Goal: Information Seeking & Learning: Learn about a topic

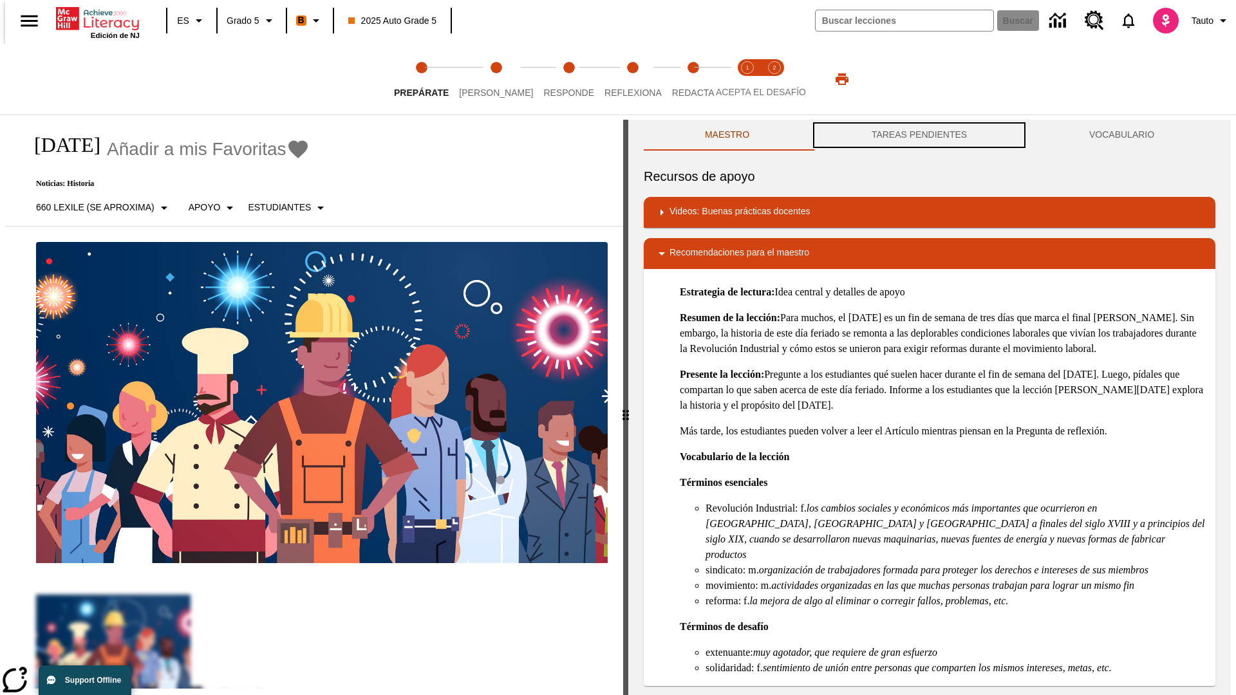
click at [919, 135] on button "TAREAS PENDIENTES" at bounding box center [919, 135] width 218 height 31
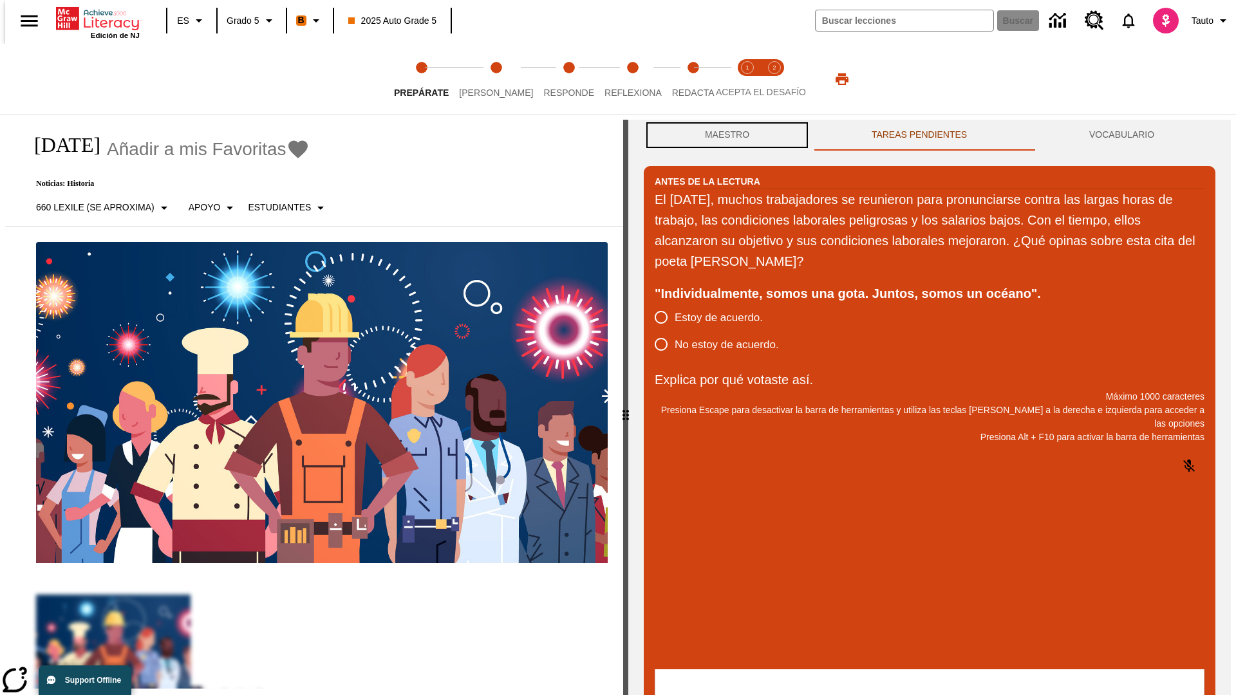
scroll to position [1, 0]
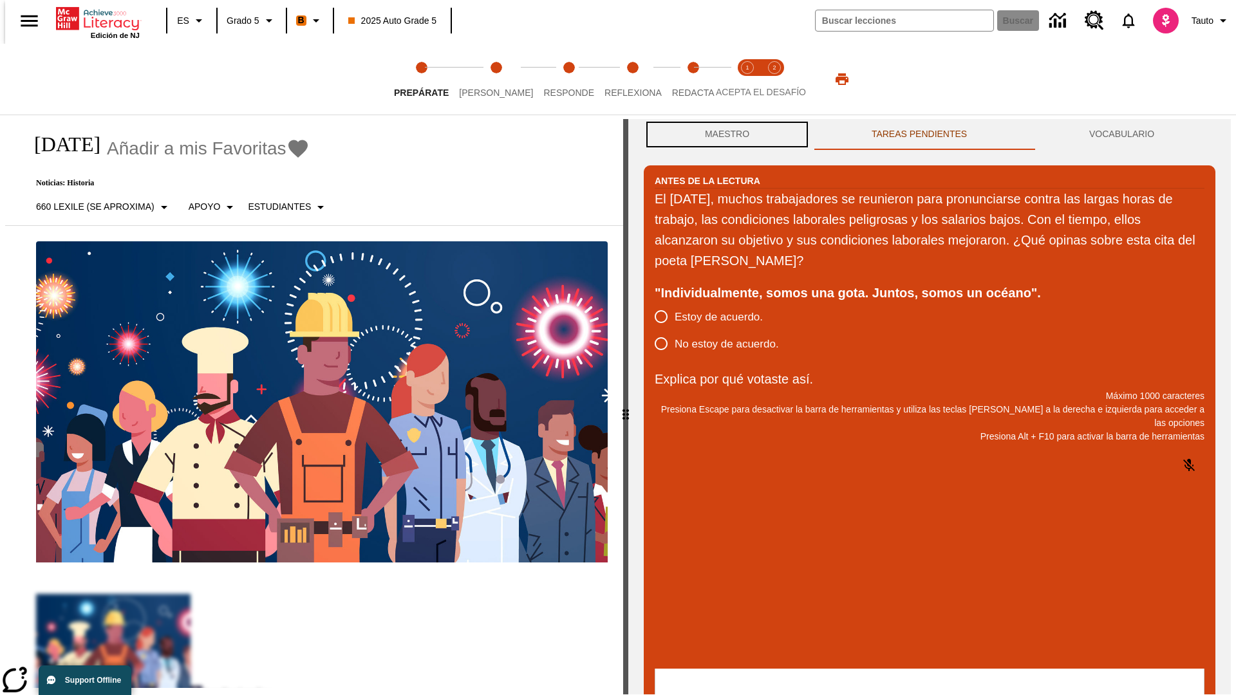
click at [724, 135] on button "Maestro" at bounding box center [727, 134] width 167 height 31
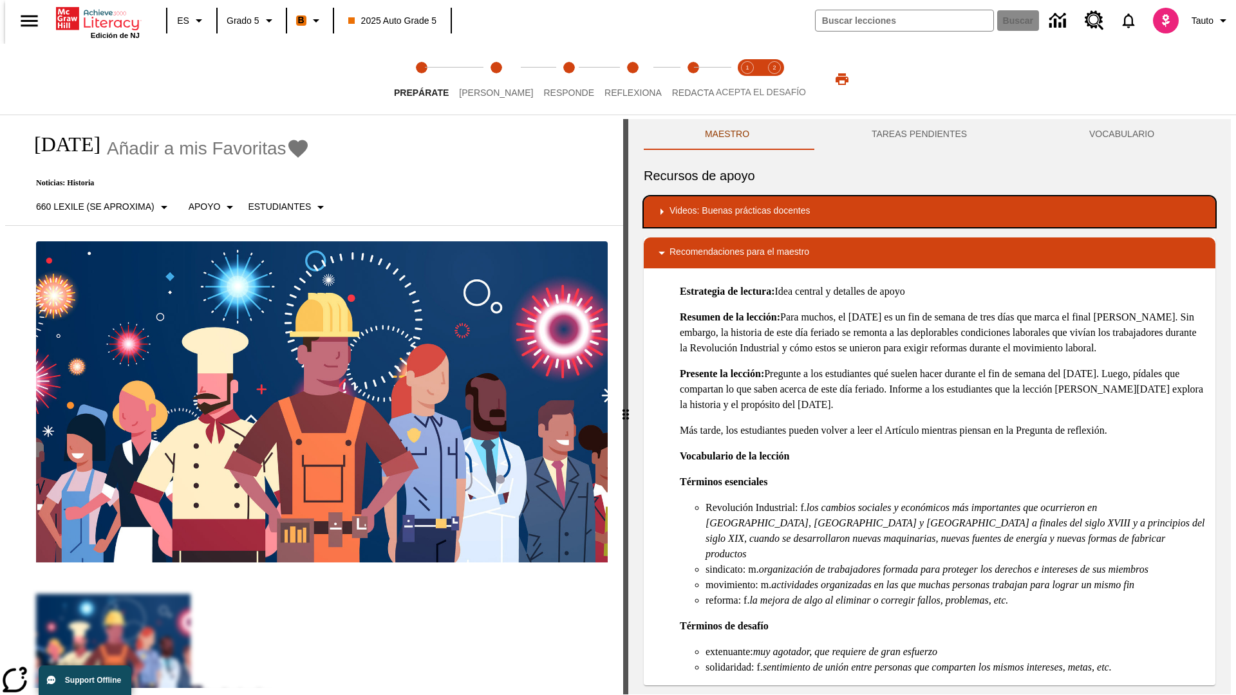
click at [930, 212] on div "Videos: Buenas prácticas docentes" at bounding box center [929, 211] width 551 height 15
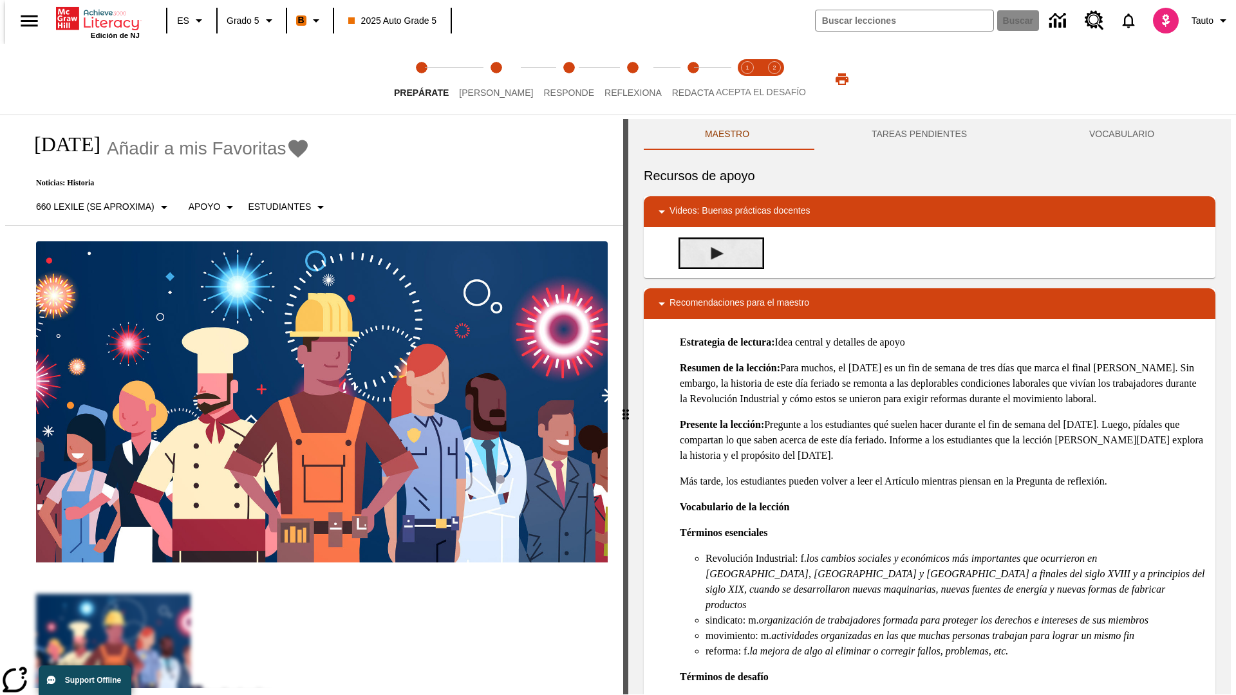
click at [712, 253] on img "Desarrollo del vocabulario académico" at bounding box center [717, 253] width 13 height 13
click at [485, 79] on span "Lee" at bounding box center [496, 87] width 74 height 23
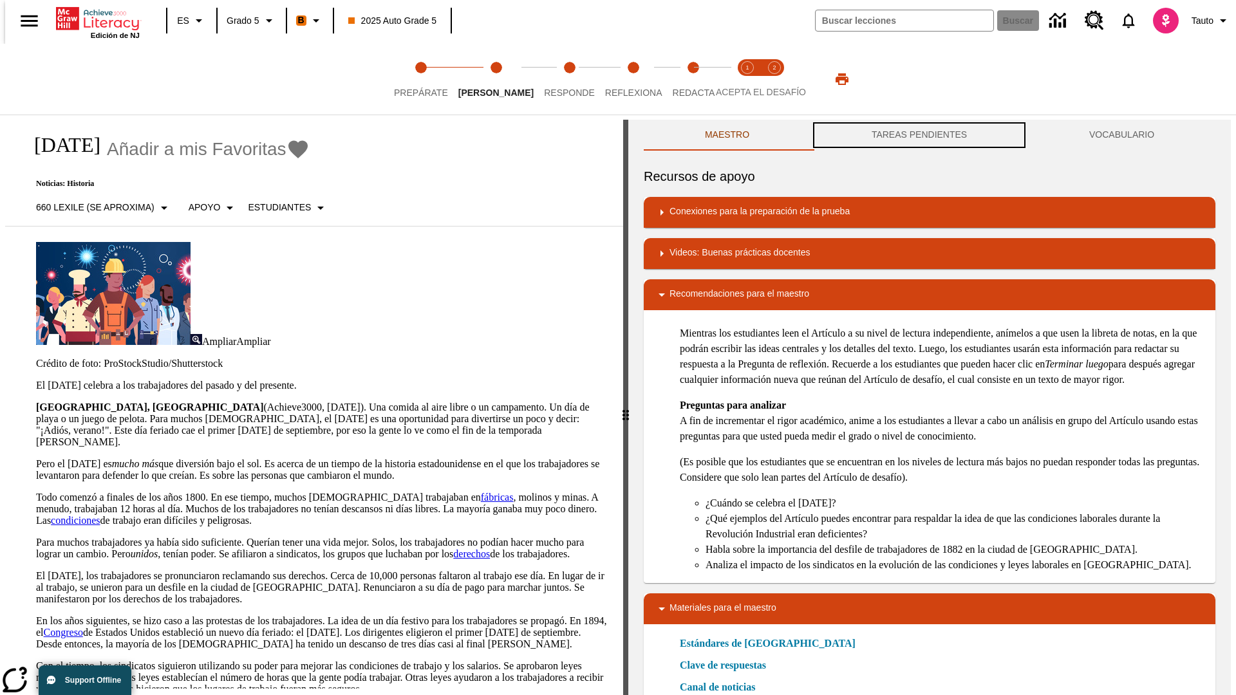
scroll to position [1, 0]
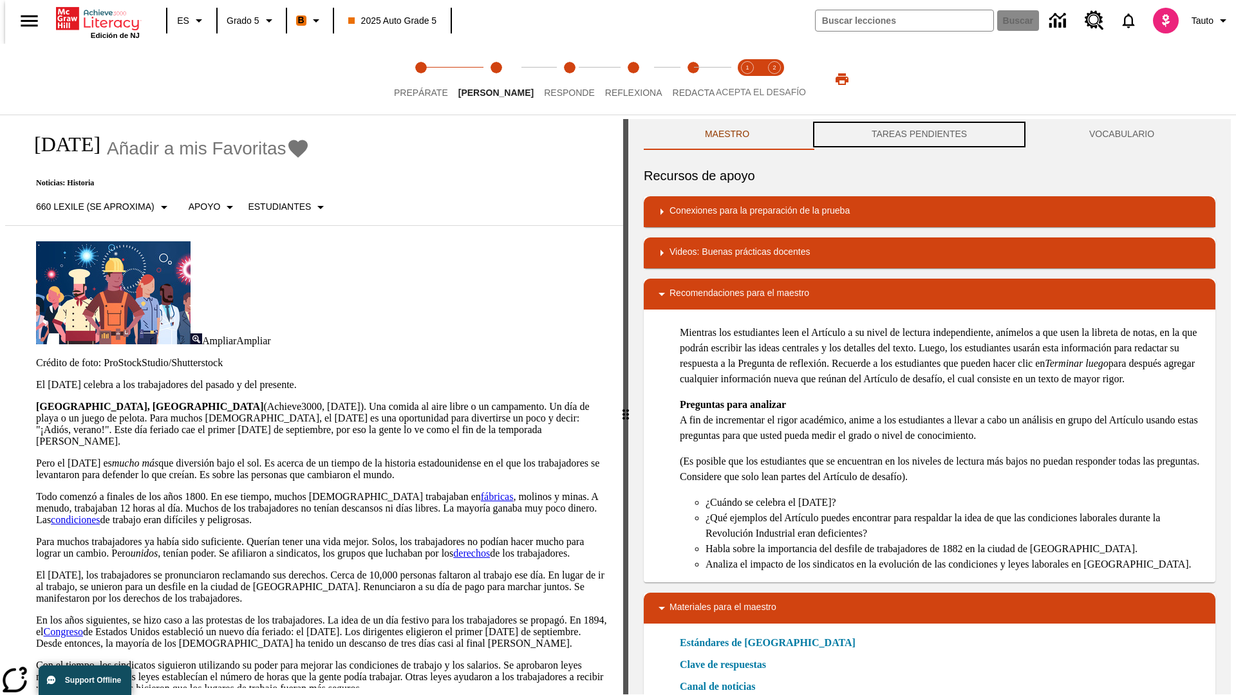
click at [919, 135] on button "TAREAS PENDIENTES" at bounding box center [919, 134] width 218 height 31
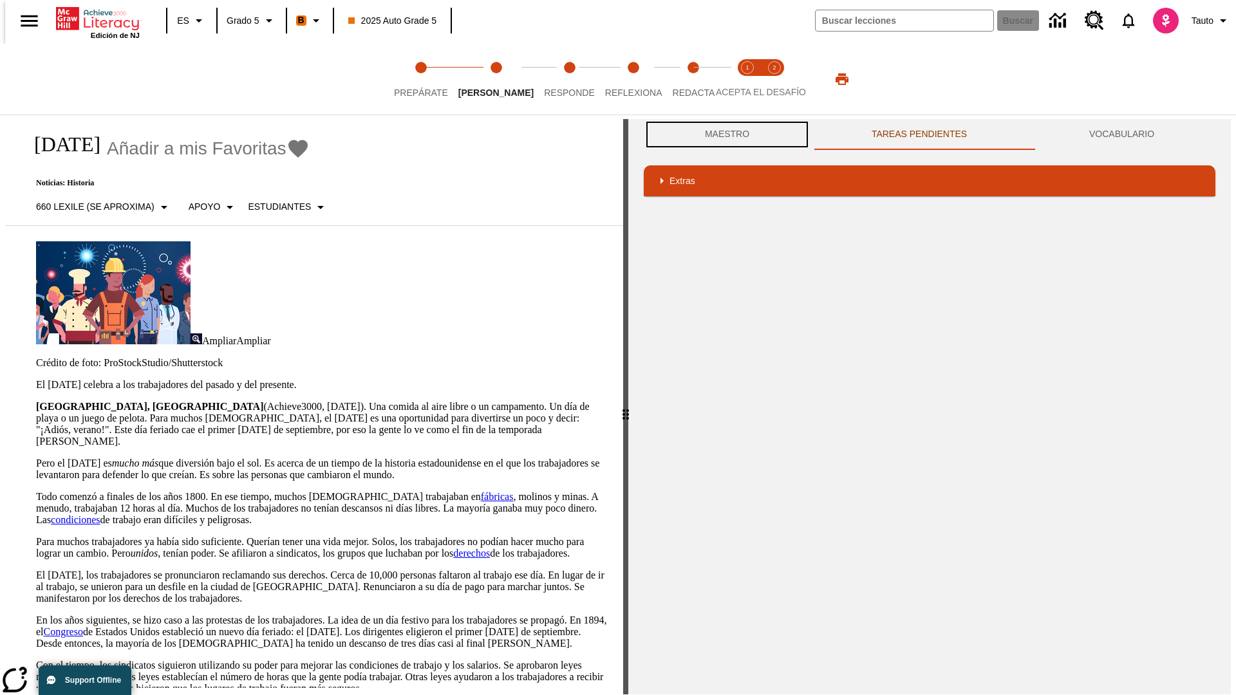
click at [724, 135] on button "Maestro" at bounding box center [727, 134] width 167 height 31
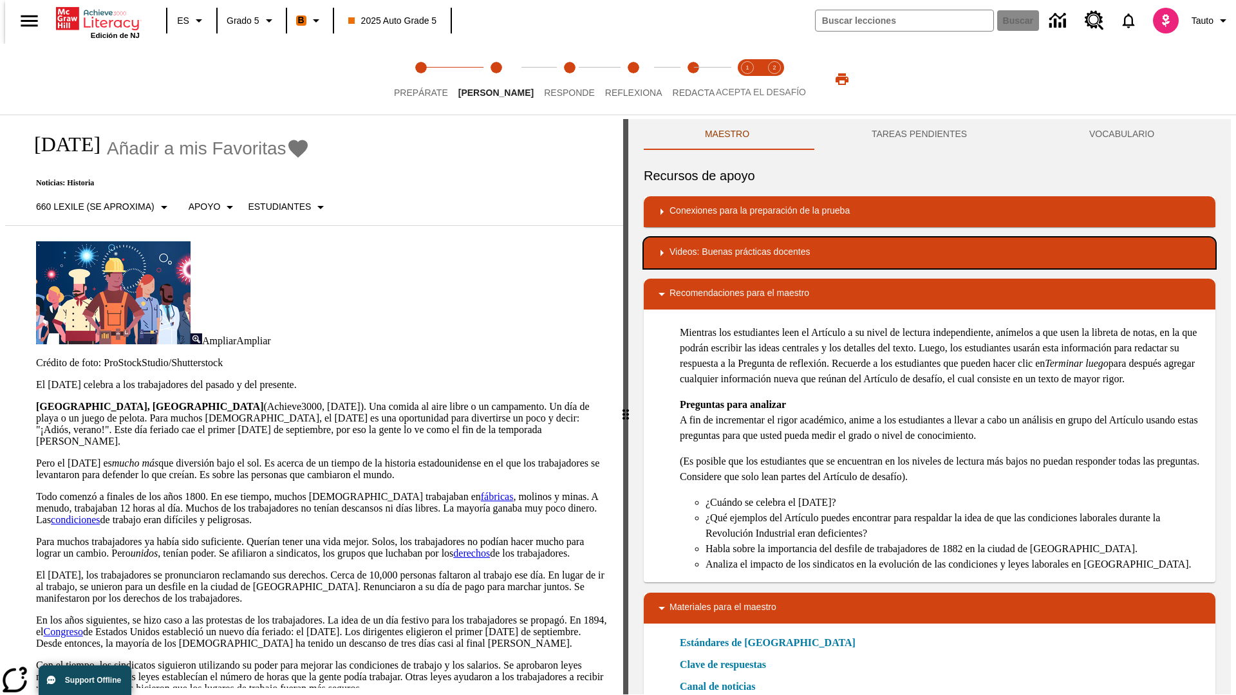
click at [930, 253] on div "Videos: Buenas prácticas docentes" at bounding box center [929, 252] width 551 height 15
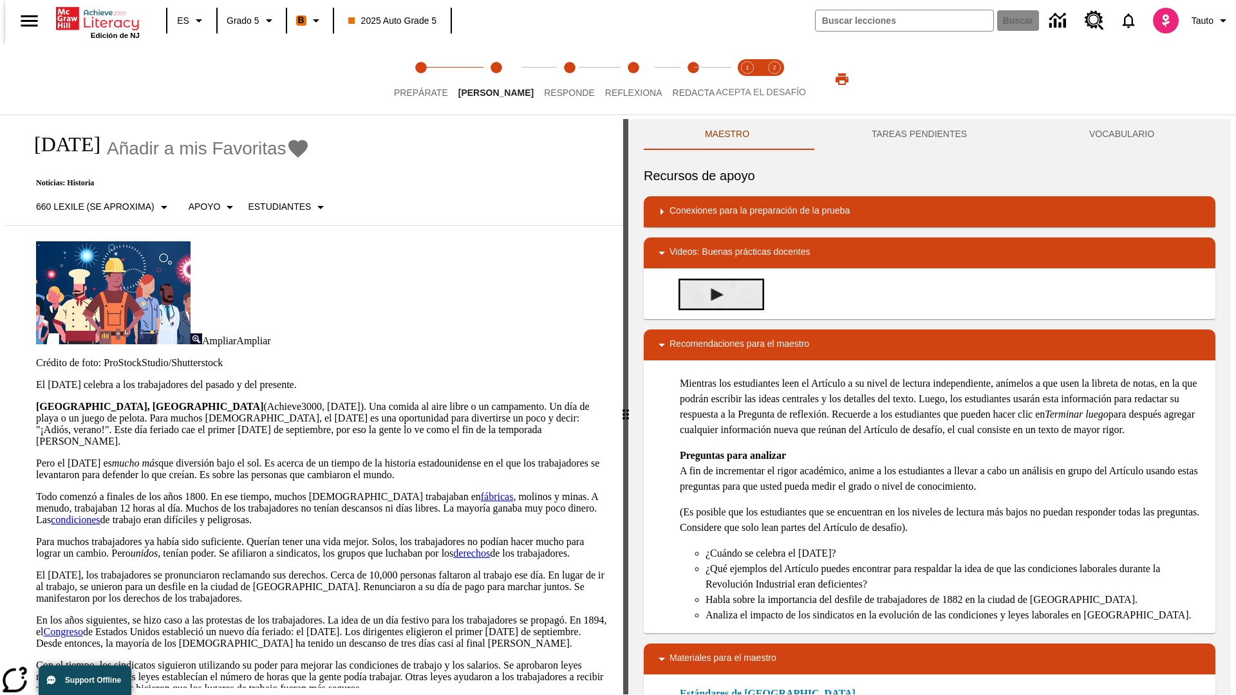
click at [712, 289] on img "Summarization" at bounding box center [717, 294] width 13 height 13
click at [747, 79] on span "Acepta el desafío lee step 1 of 2" at bounding box center [747, 87] width 17 height 23
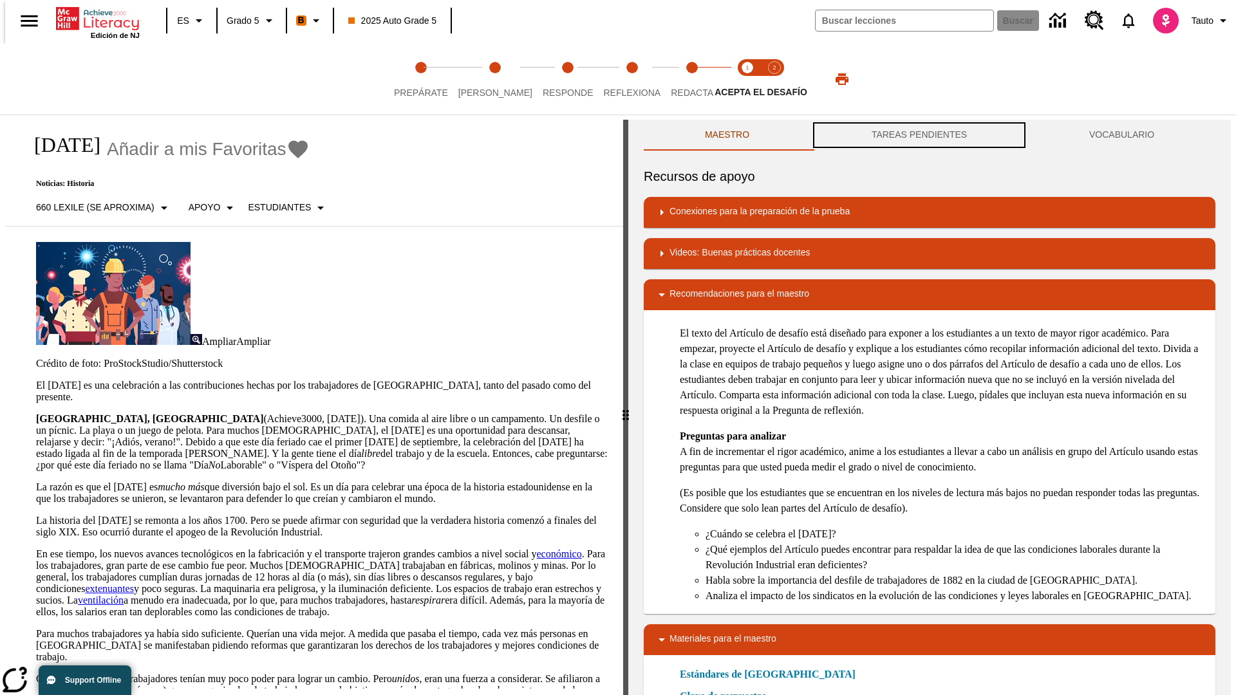
scroll to position [1, 0]
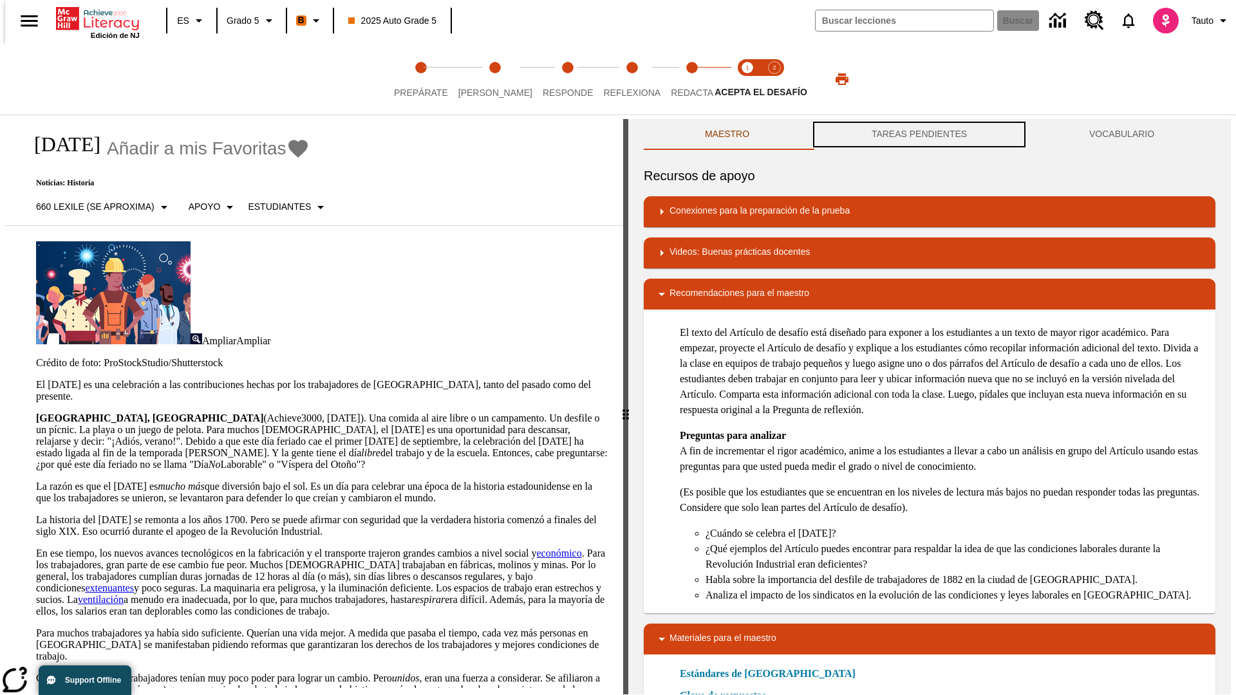
click at [919, 135] on button "TAREAS PENDIENTES" at bounding box center [919, 134] width 218 height 31
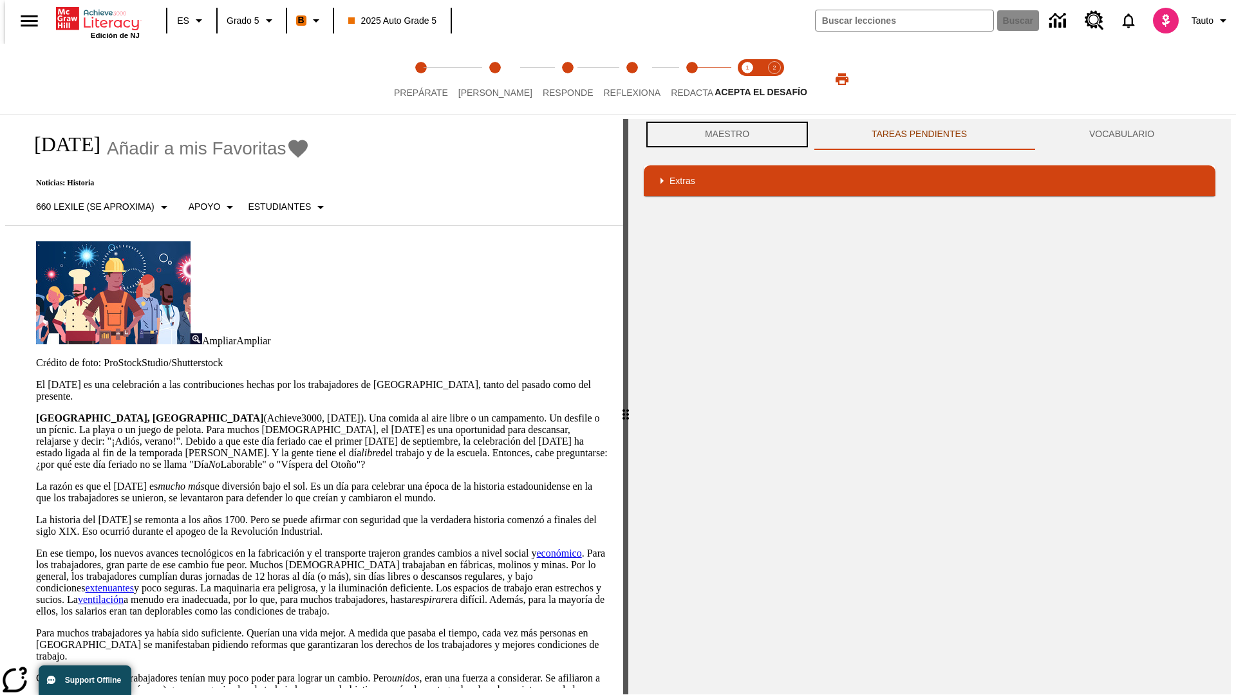
click at [724, 135] on button "Maestro" at bounding box center [727, 134] width 167 height 31
